Goal: Information Seeking & Learning: Understand process/instructions

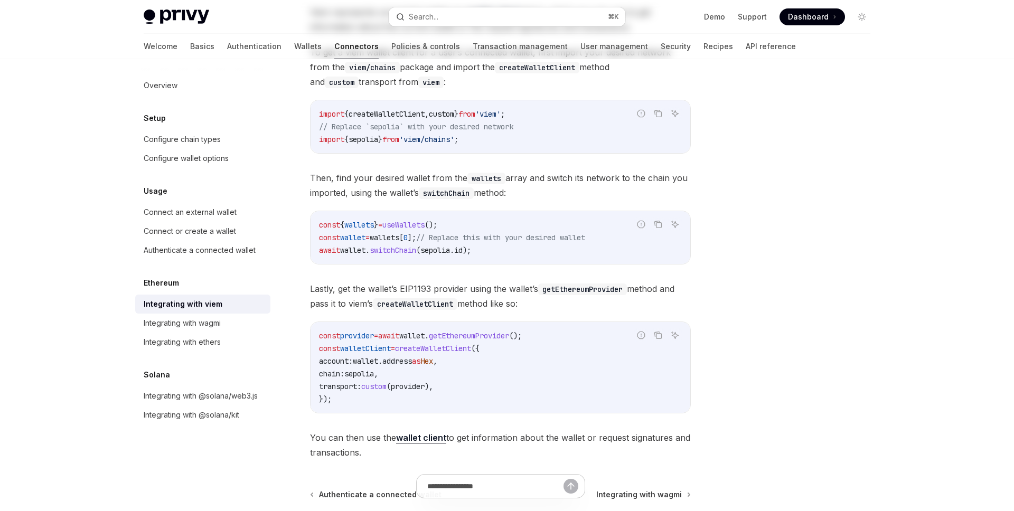
scroll to position [248, 0]
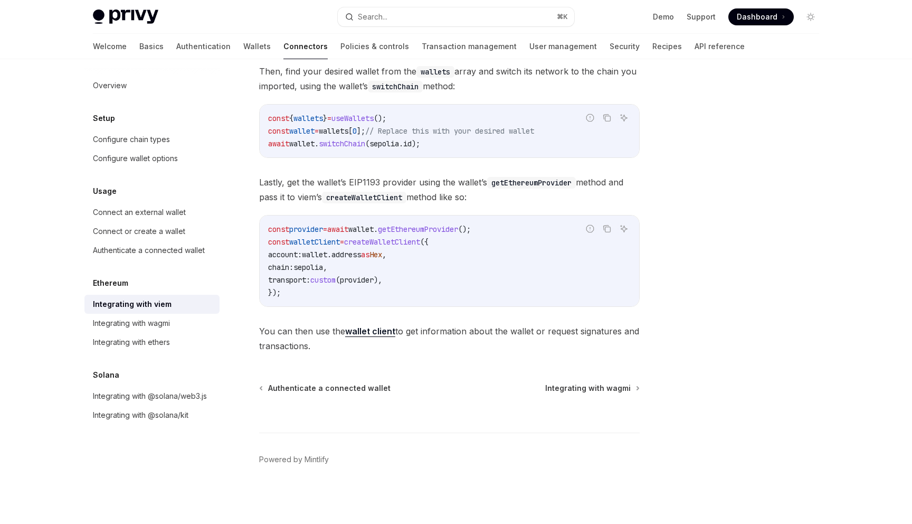
type textarea "*"
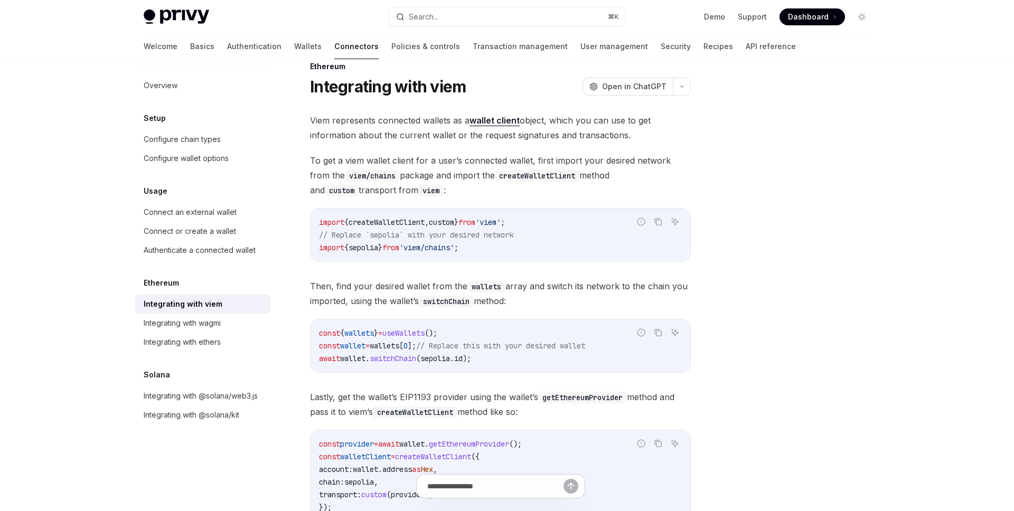
scroll to position [22, 0]
click at [706, 320] on div "Ethereum Integrating with viem OpenAI Open in ChatGPT OpenAI Open in ChatGPT Vi…" at bounding box center [506, 387] width 743 height 700
